Goal: Information Seeking & Learning: Learn about a topic

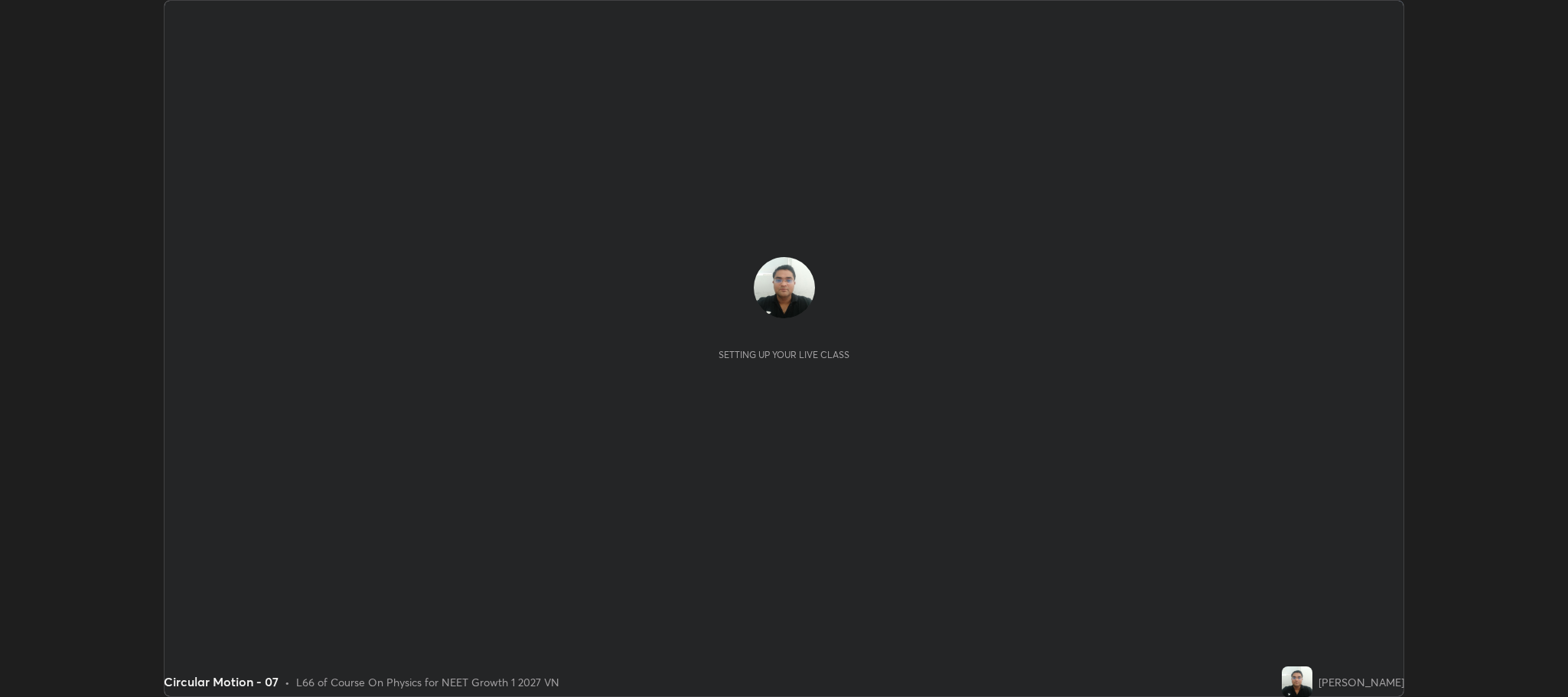
scroll to position [697, 1568]
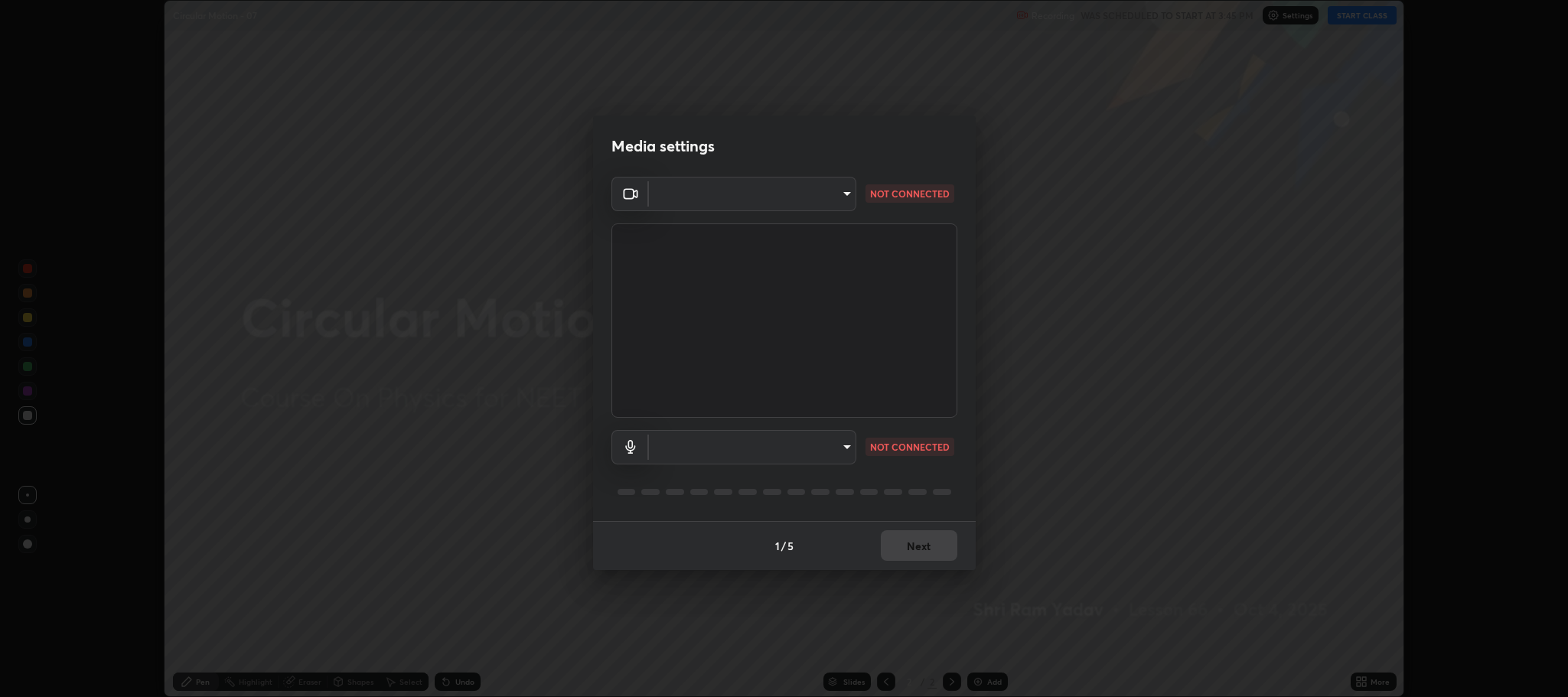
type input "7d5d3c8b8d5eda39410d366f8eb367a364bfae71f89e529543b0394fded3b098"
type input "8507aa3ee51d877dd167cb2830e1b17589139627b401cbc8752b2157a0660436"
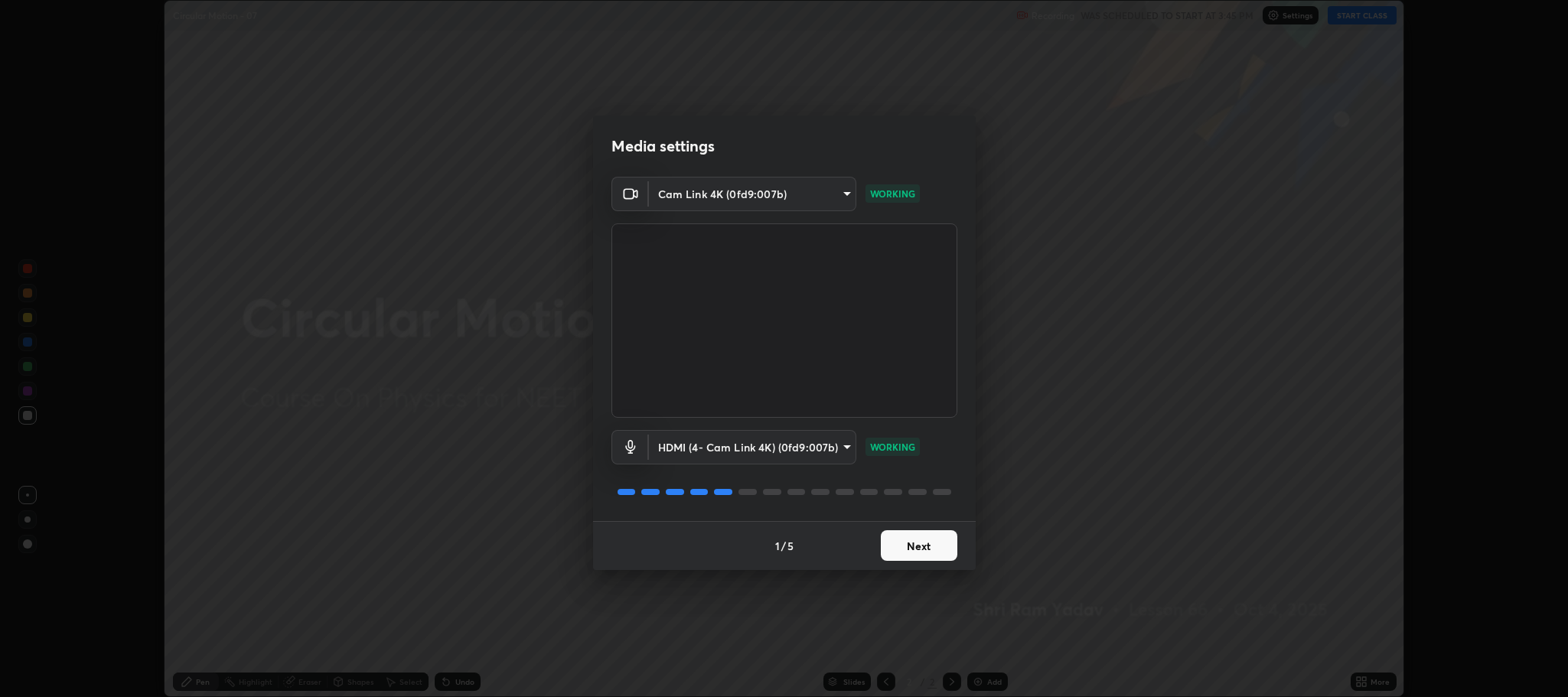
click at [916, 540] on button "Next" at bounding box center [919, 546] width 77 height 31
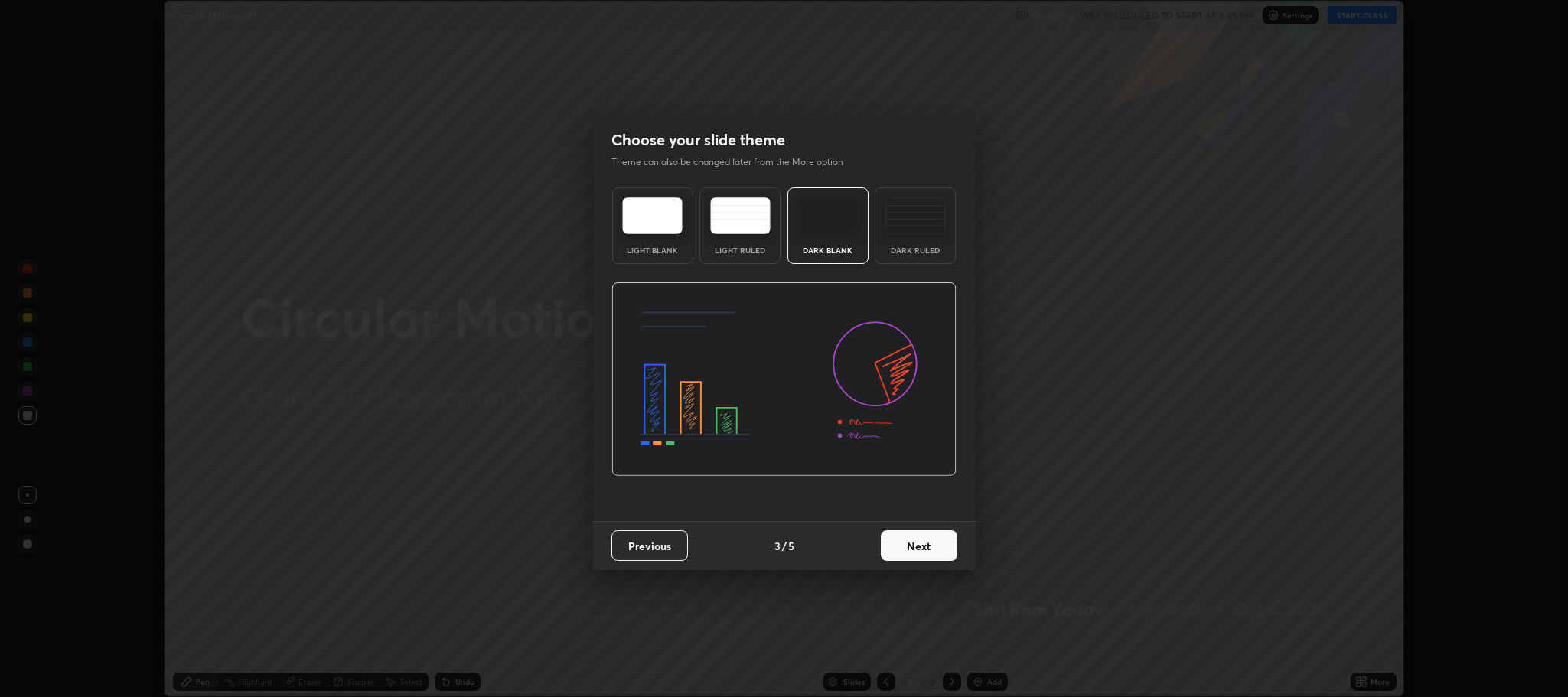
click at [913, 541] on button "Next" at bounding box center [919, 546] width 77 height 31
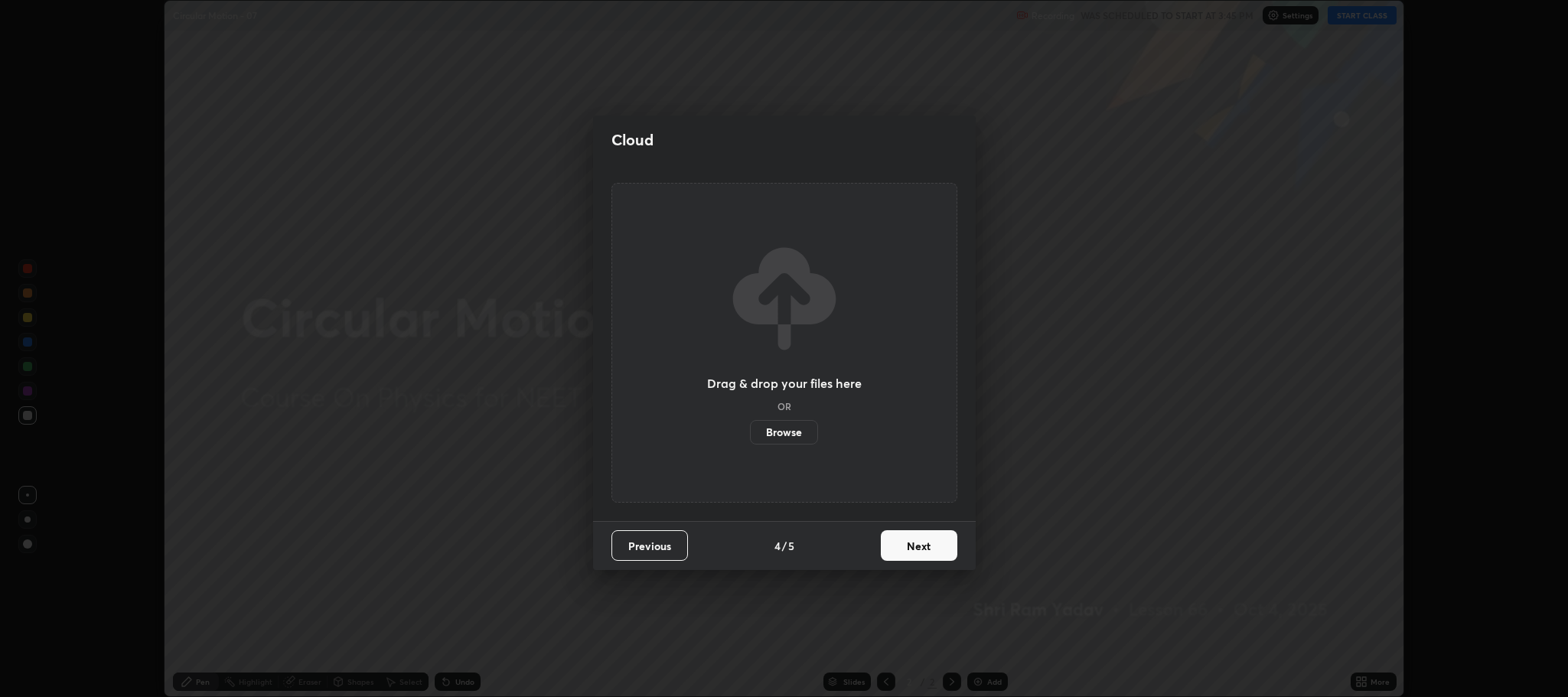
click at [909, 549] on button "Next" at bounding box center [919, 546] width 77 height 31
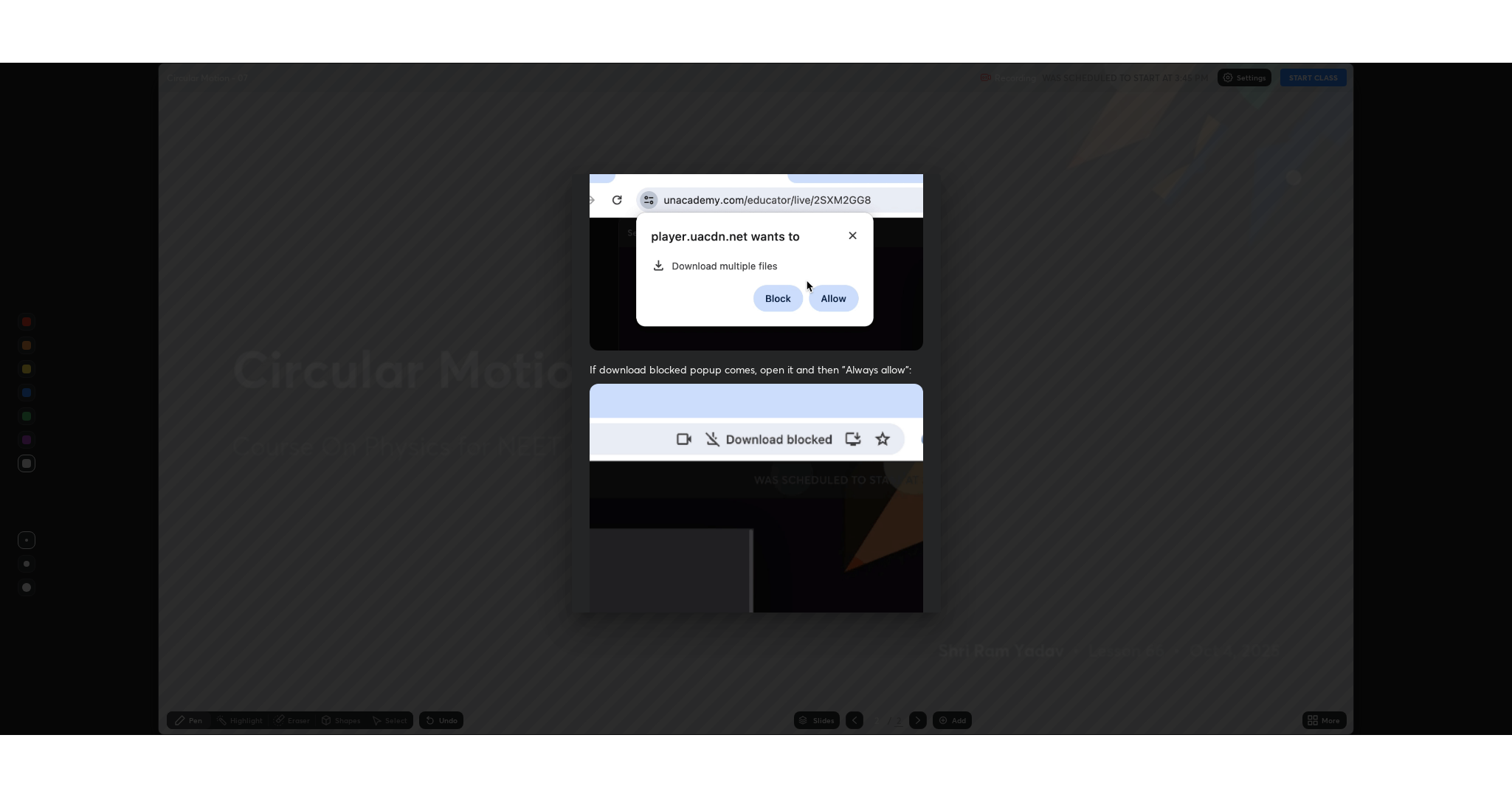
scroll to position [299, 0]
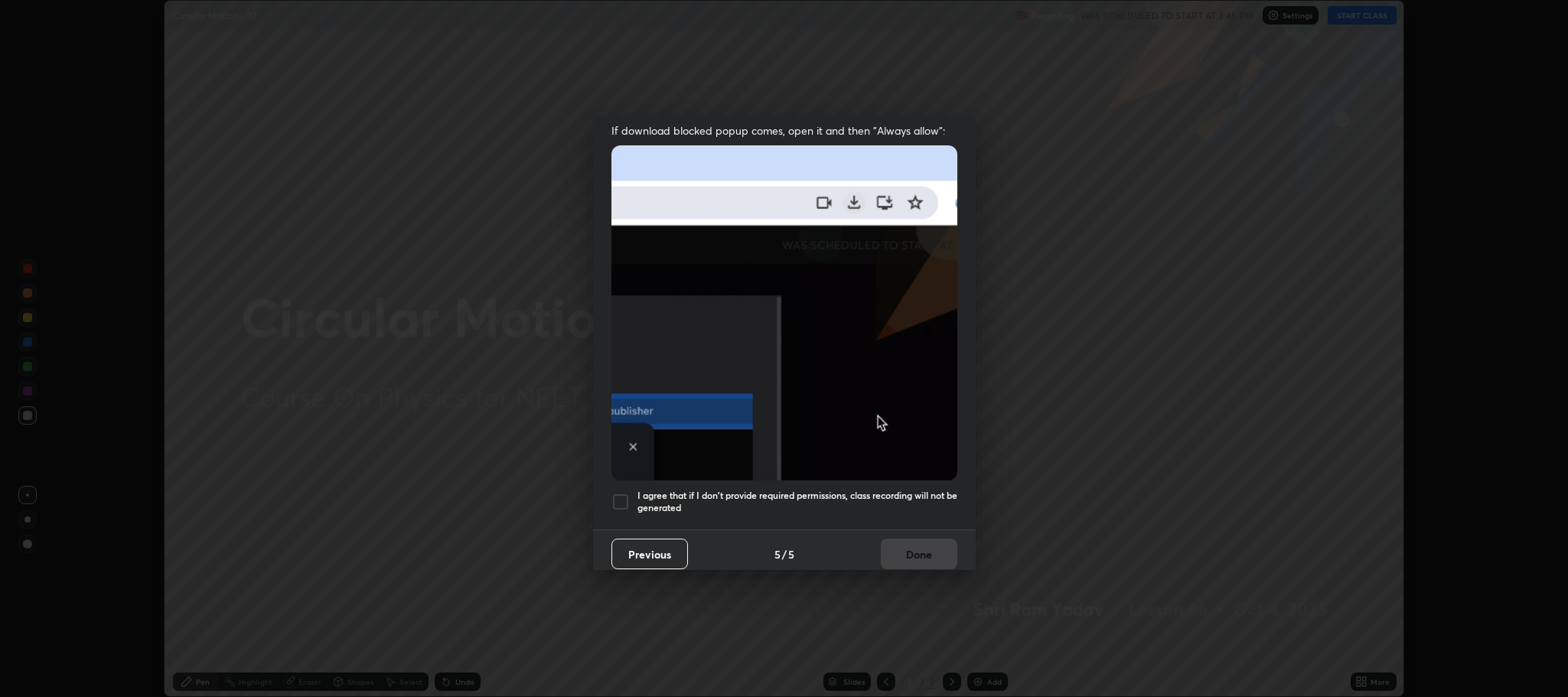
click at [621, 495] on div at bounding box center [620, 501] width 18 height 18
click at [910, 544] on button "Done" at bounding box center [919, 554] width 77 height 31
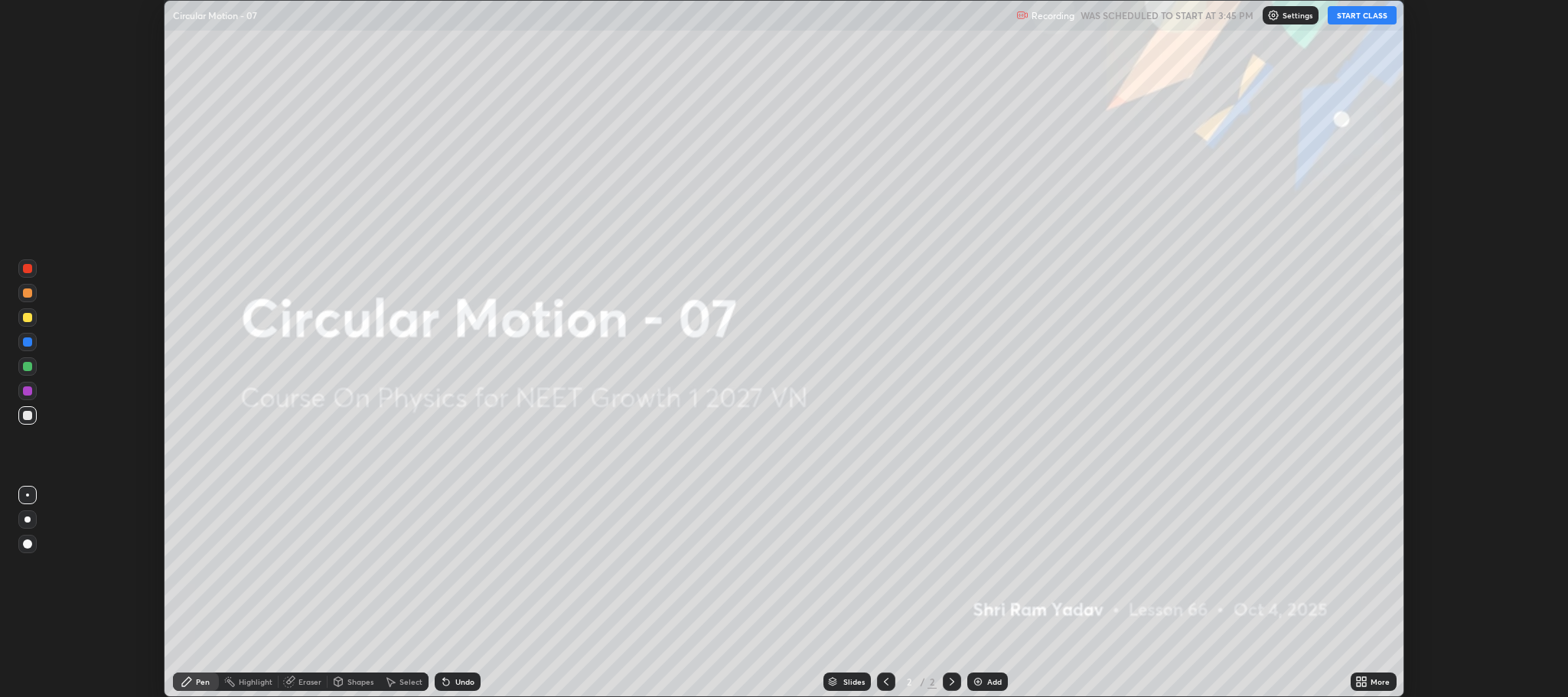
click at [1348, 18] on button "START CLASS" at bounding box center [1362, 15] width 69 height 18
click at [1370, 683] on div "More" at bounding box center [1373, 681] width 46 height 18
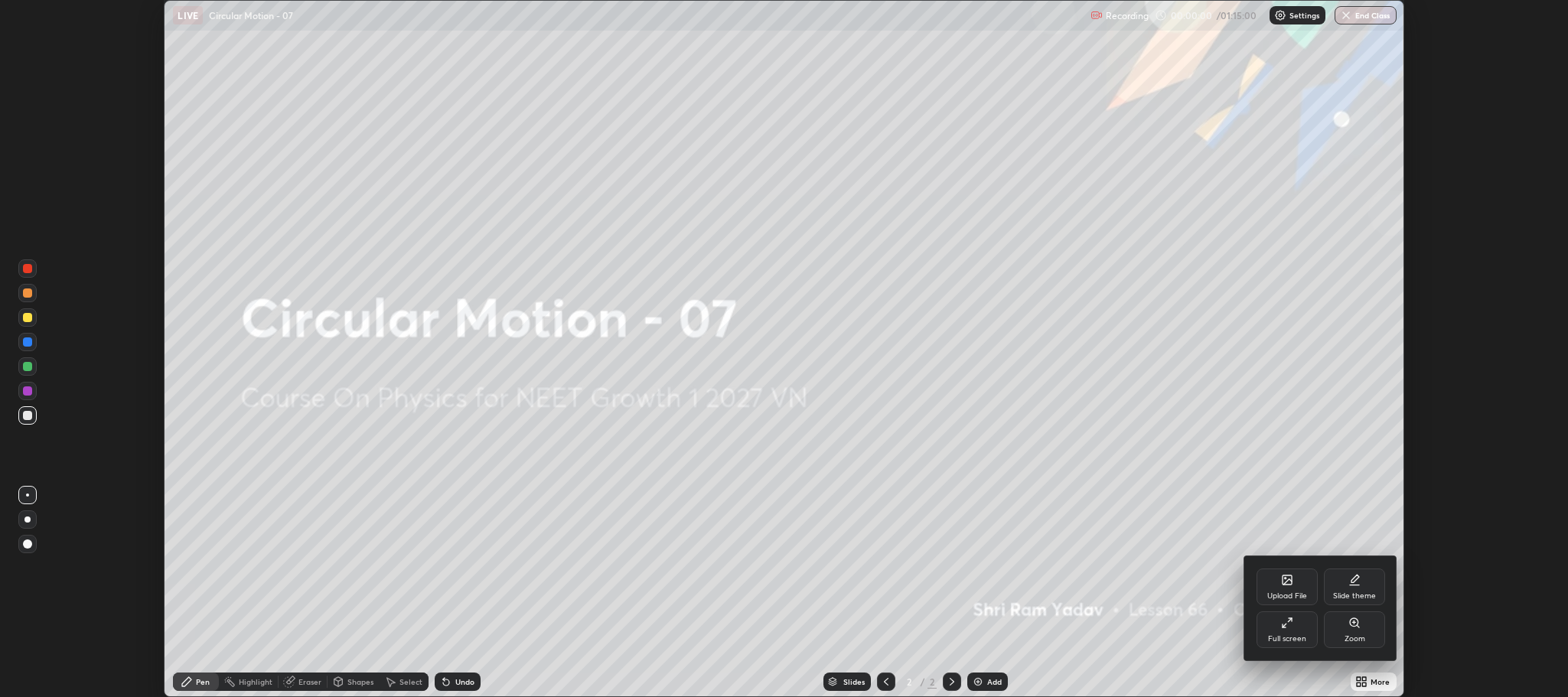
click at [1290, 625] on icon at bounding box center [1287, 622] width 12 height 12
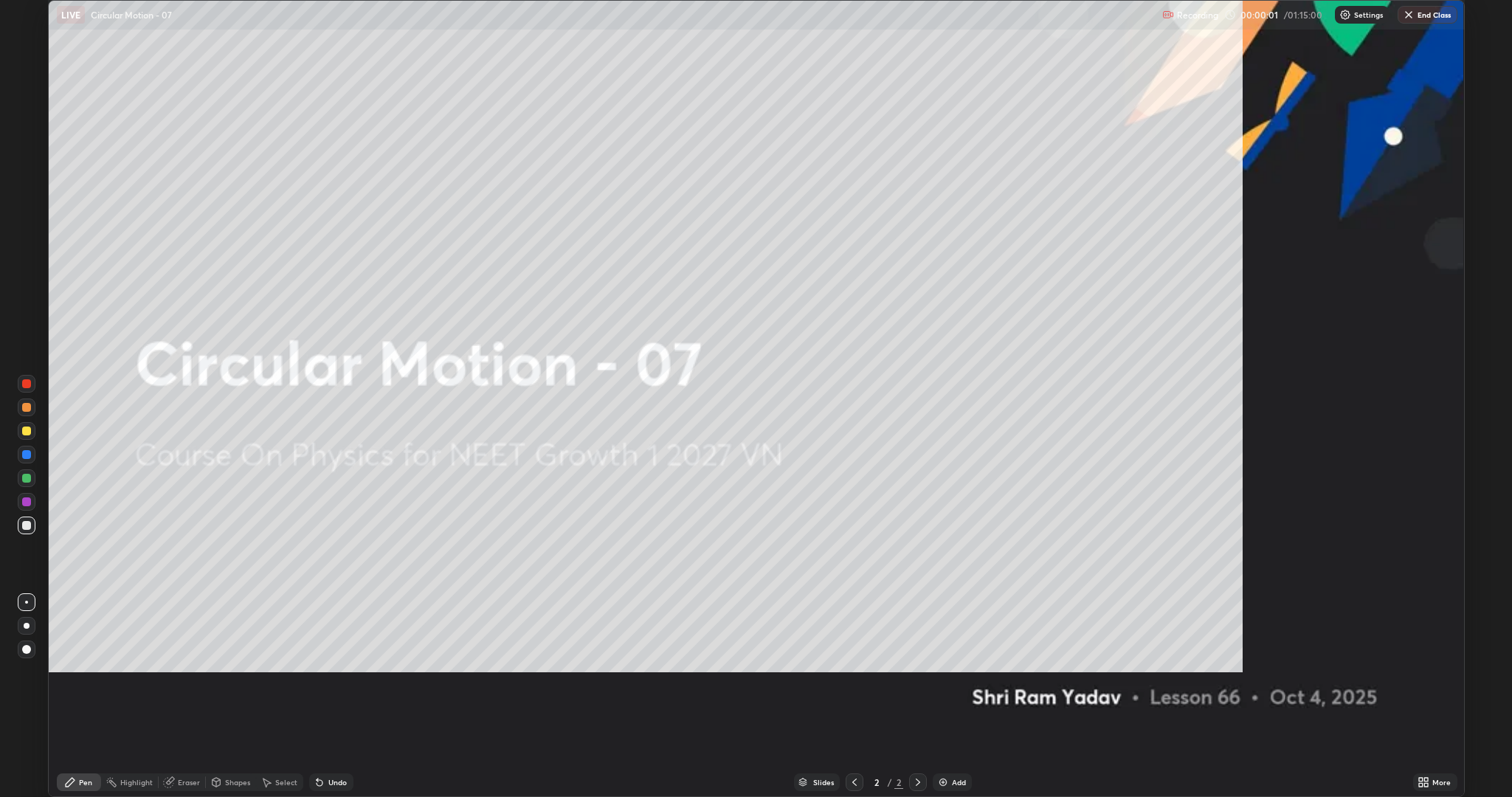
scroll to position [797, 1512]
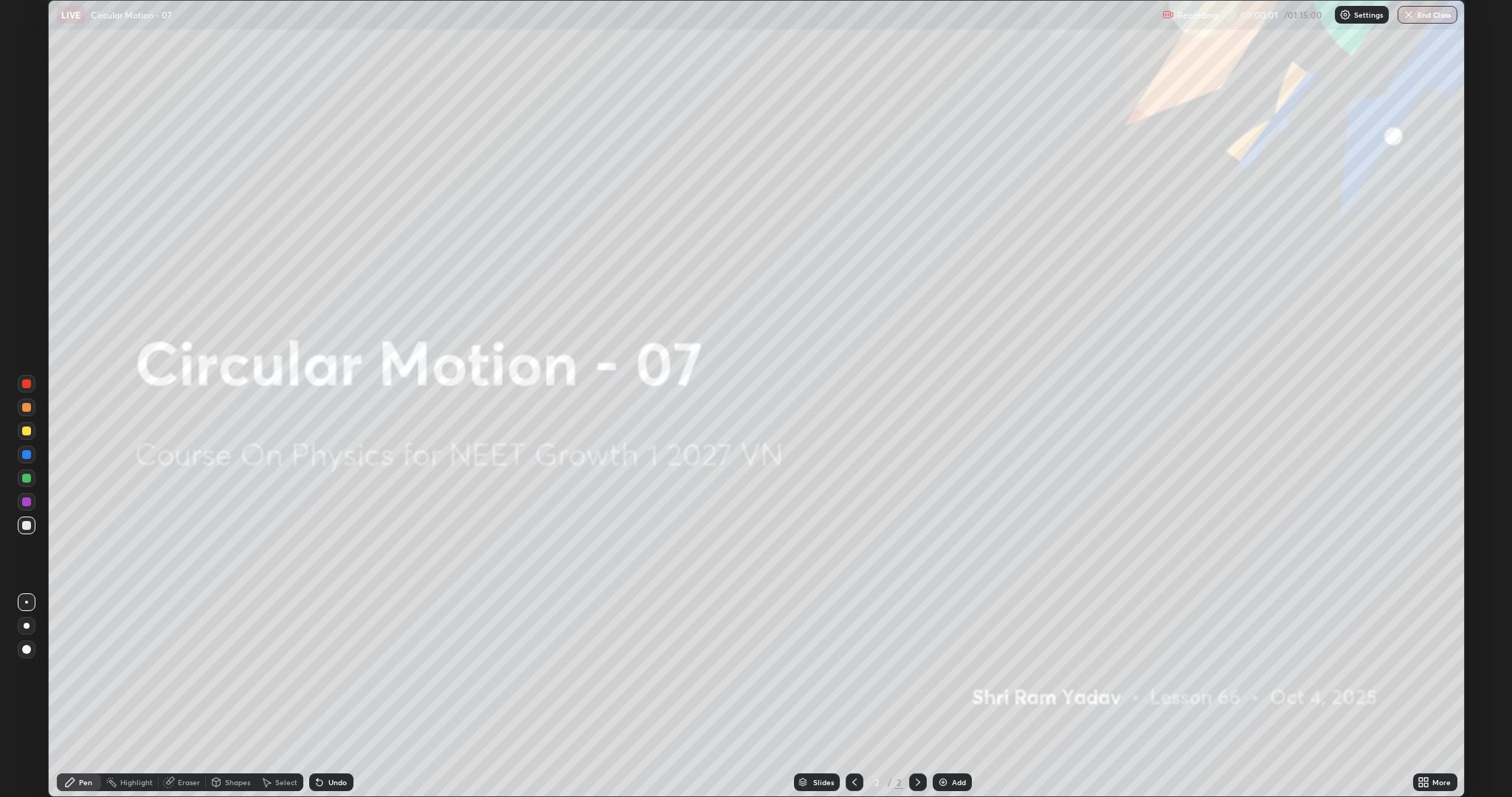
click at [965, 672] on div "Add" at bounding box center [952, 782] width 39 height 17
